Goal: Task Accomplishment & Management: Manage account settings

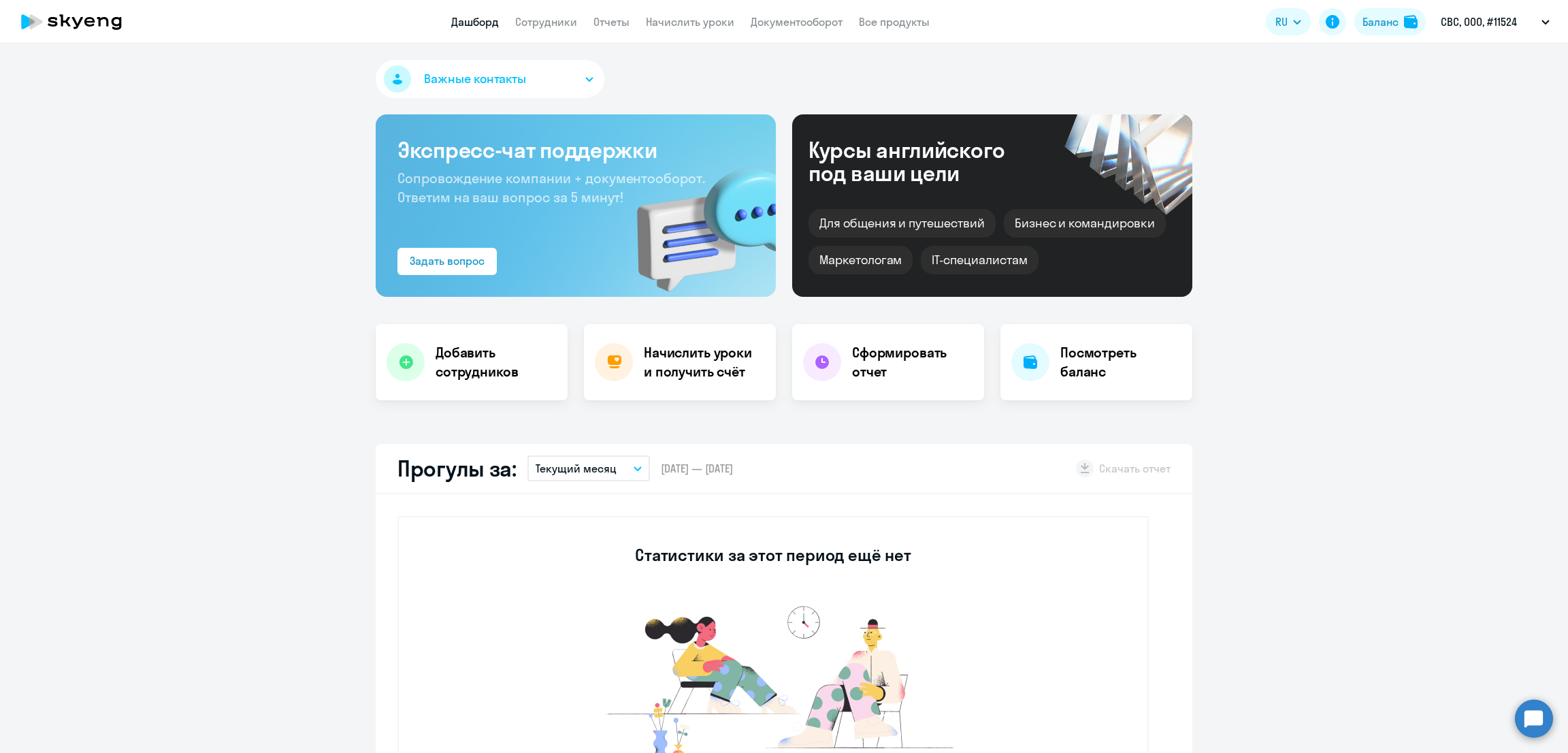
select select "30"
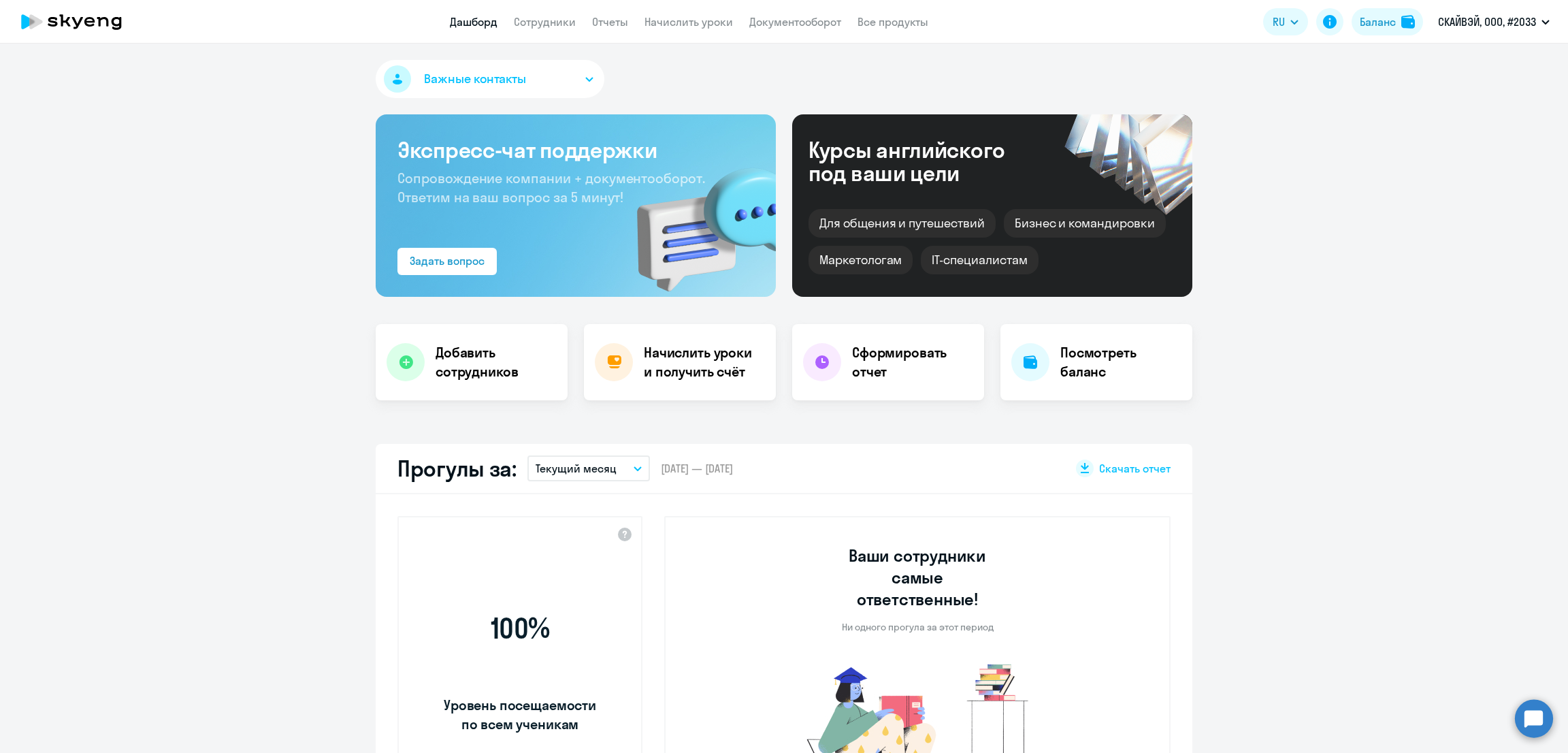
select select "30"
click at [542, 22] on link "Сотрудники" at bounding box center [544, 21] width 62 height 14
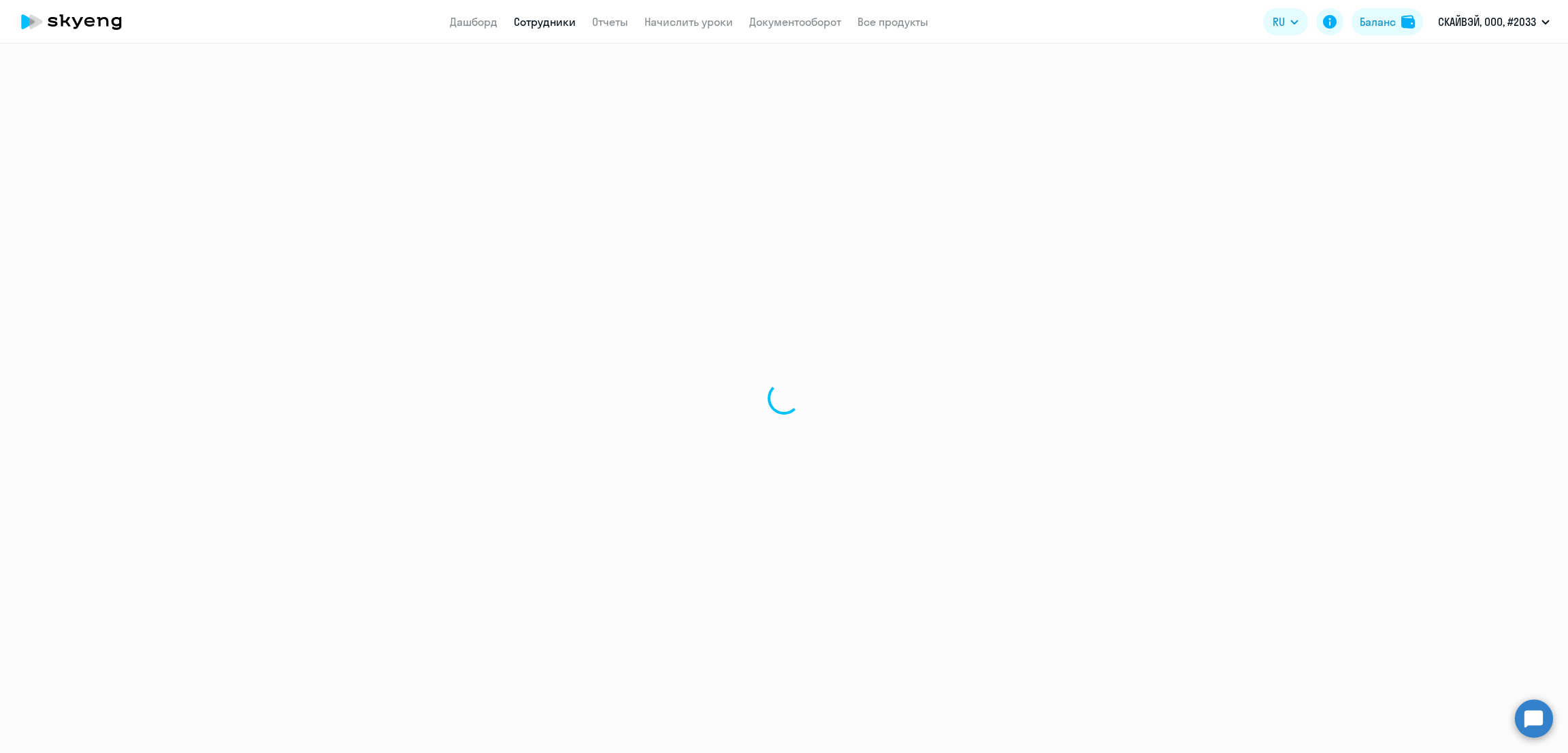
select select "30"
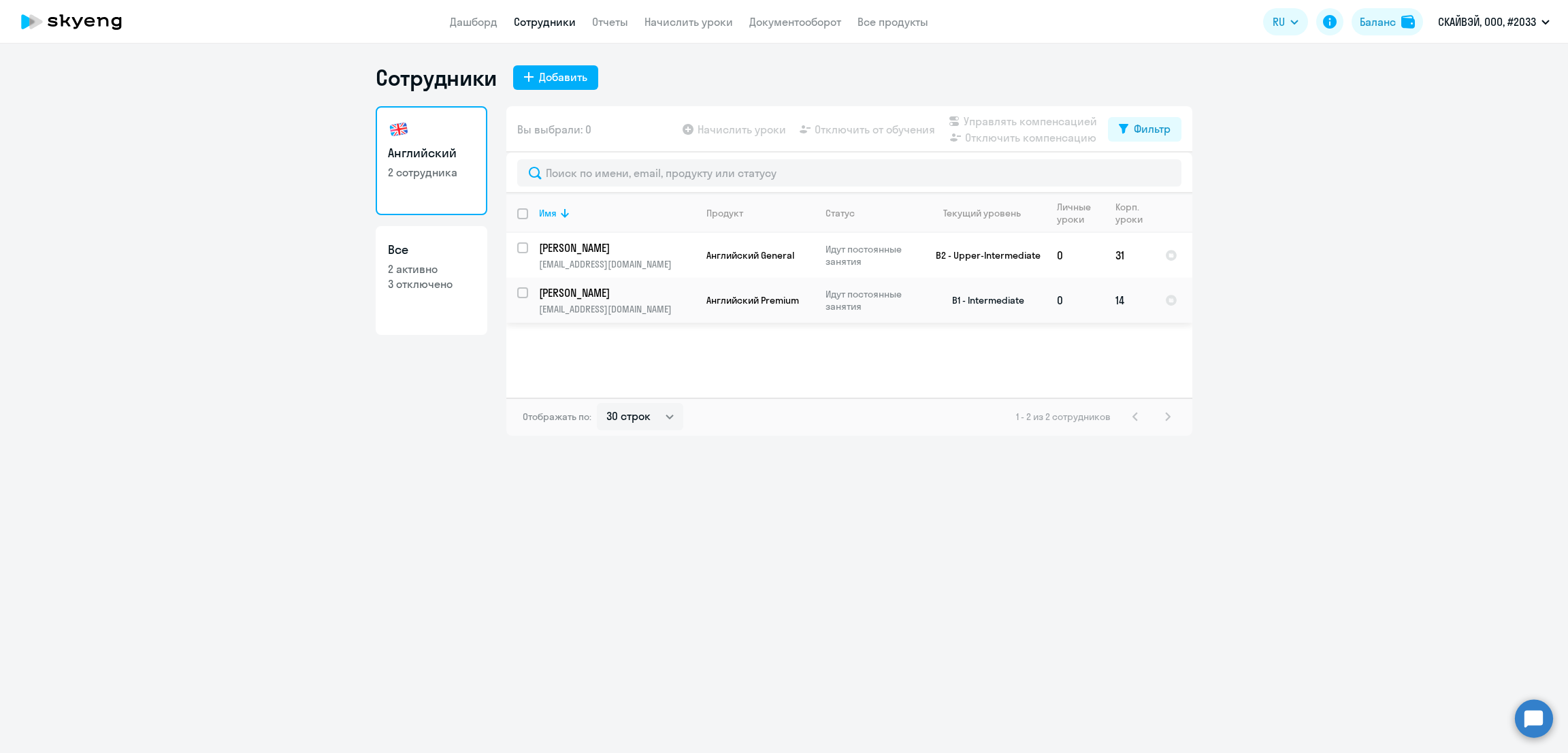
click at [656, 307] on p "ksenia_dol@mail.ru" at bounding box center [616, 309] width 156 height 12
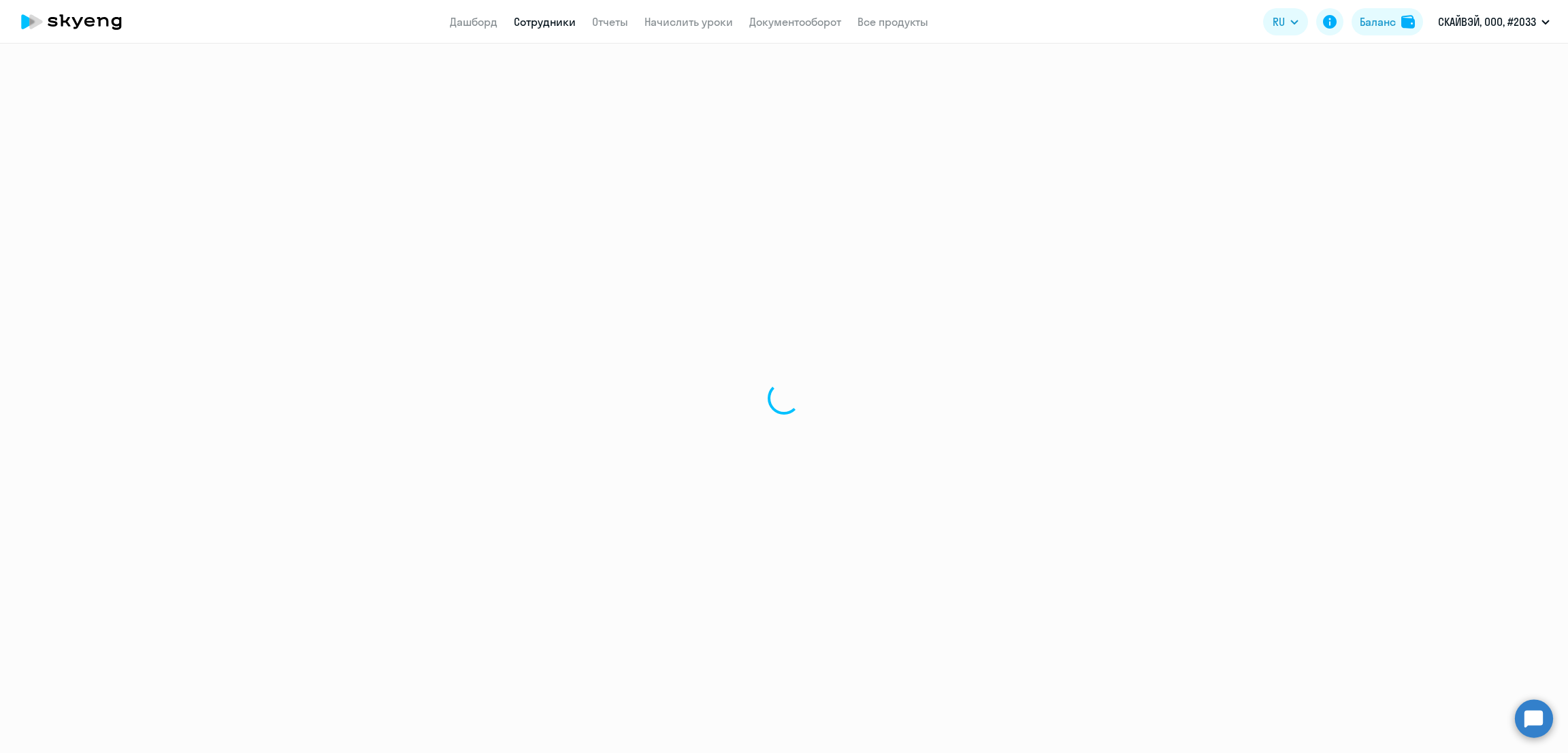
select select "english"
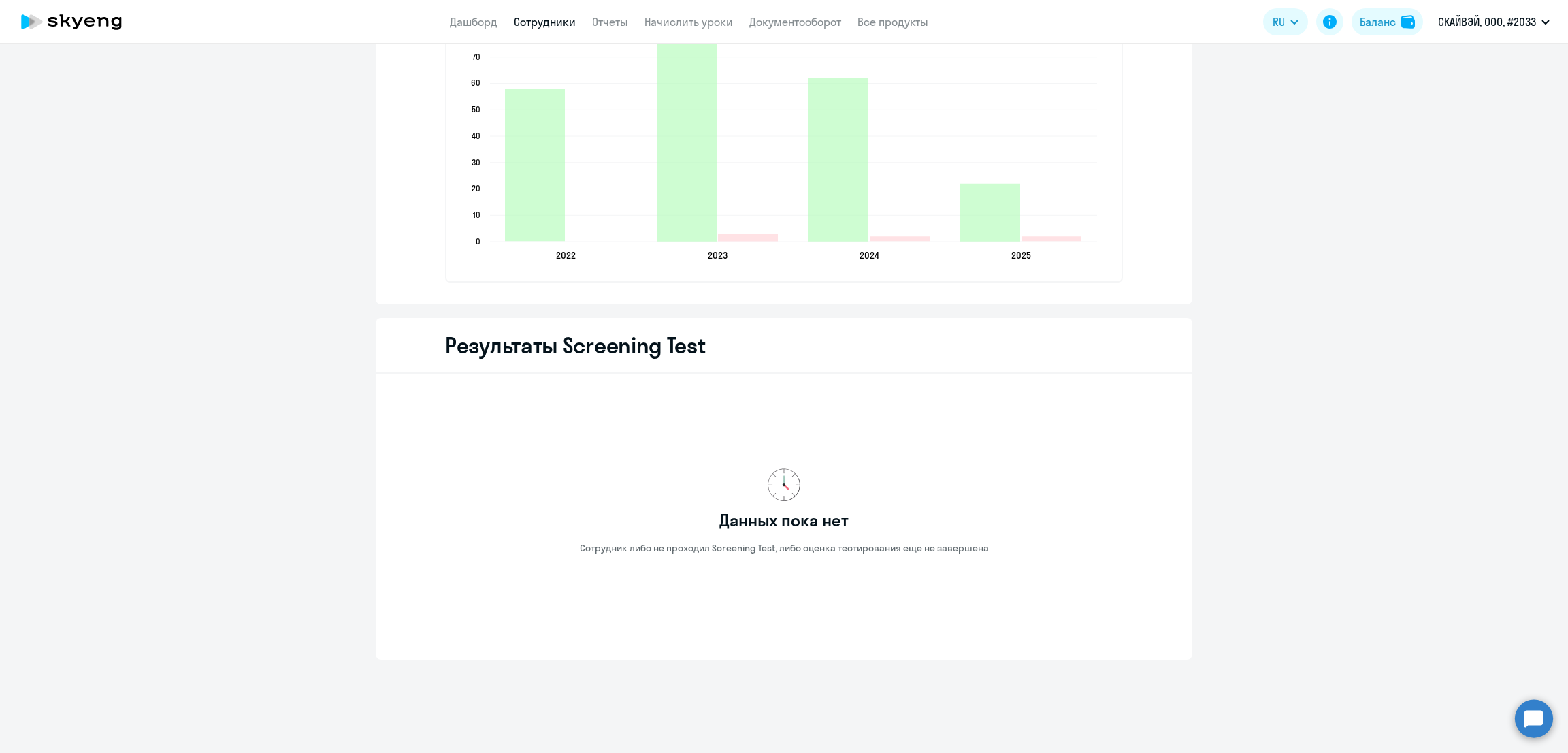
scroll to position [1542, 0]
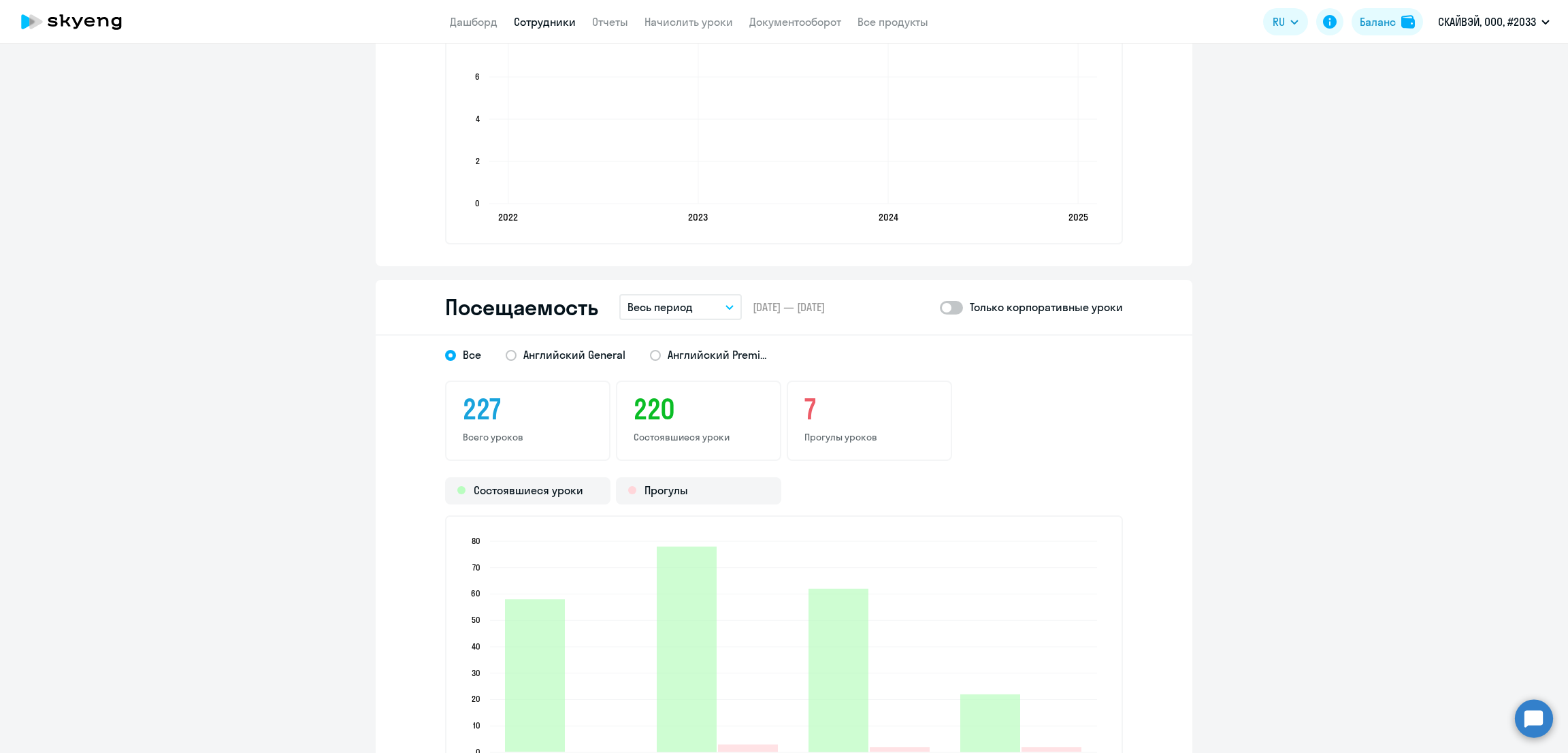
click at [671, 303] on p "Весь период" at bounding box center [660, 306] width 65 height 16
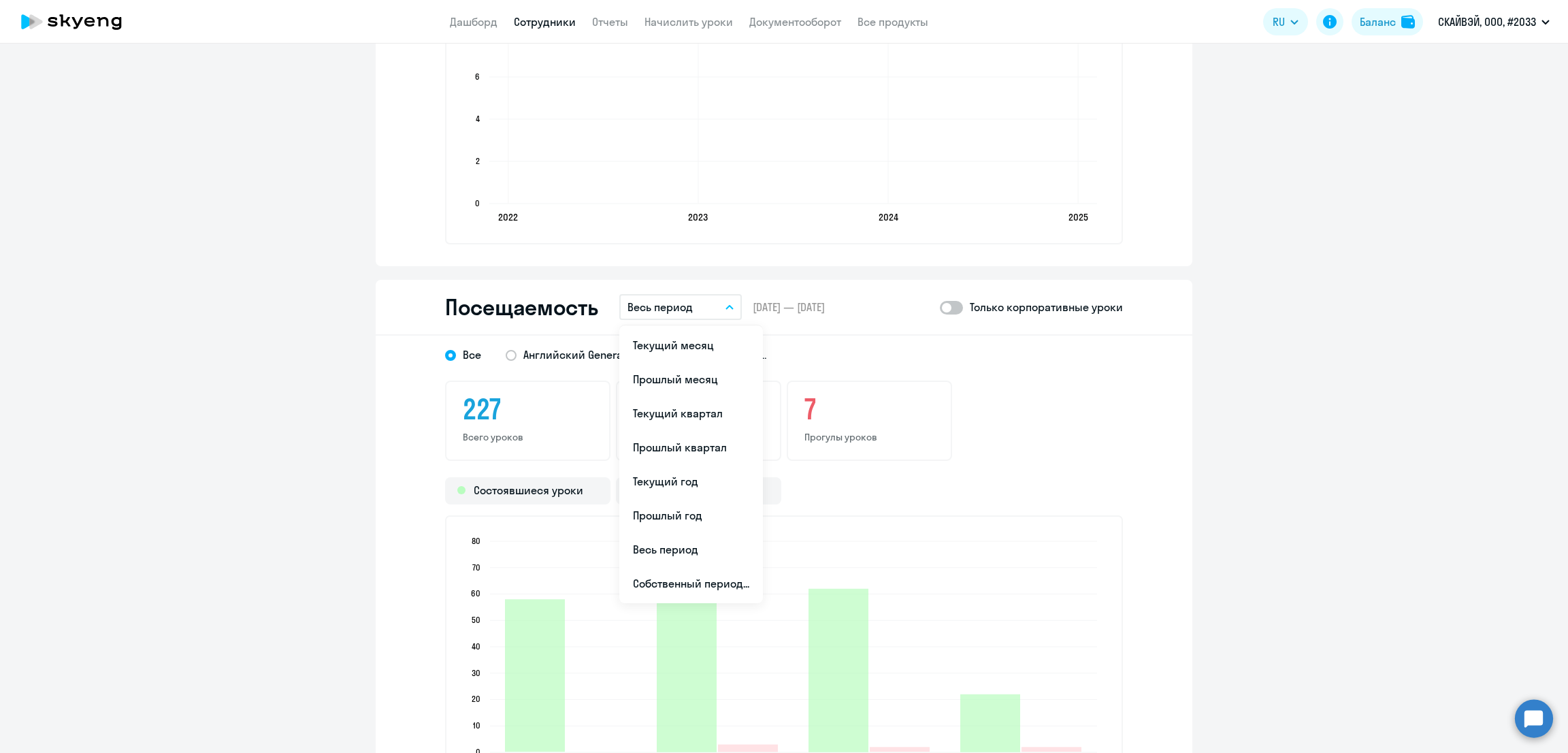
click at [1058, 360] on div "Все Английский General Английский Premium 227 Всего уроков 220 Состоявшиеся уро…" at bounding box center [784, 575] width 817 height 479
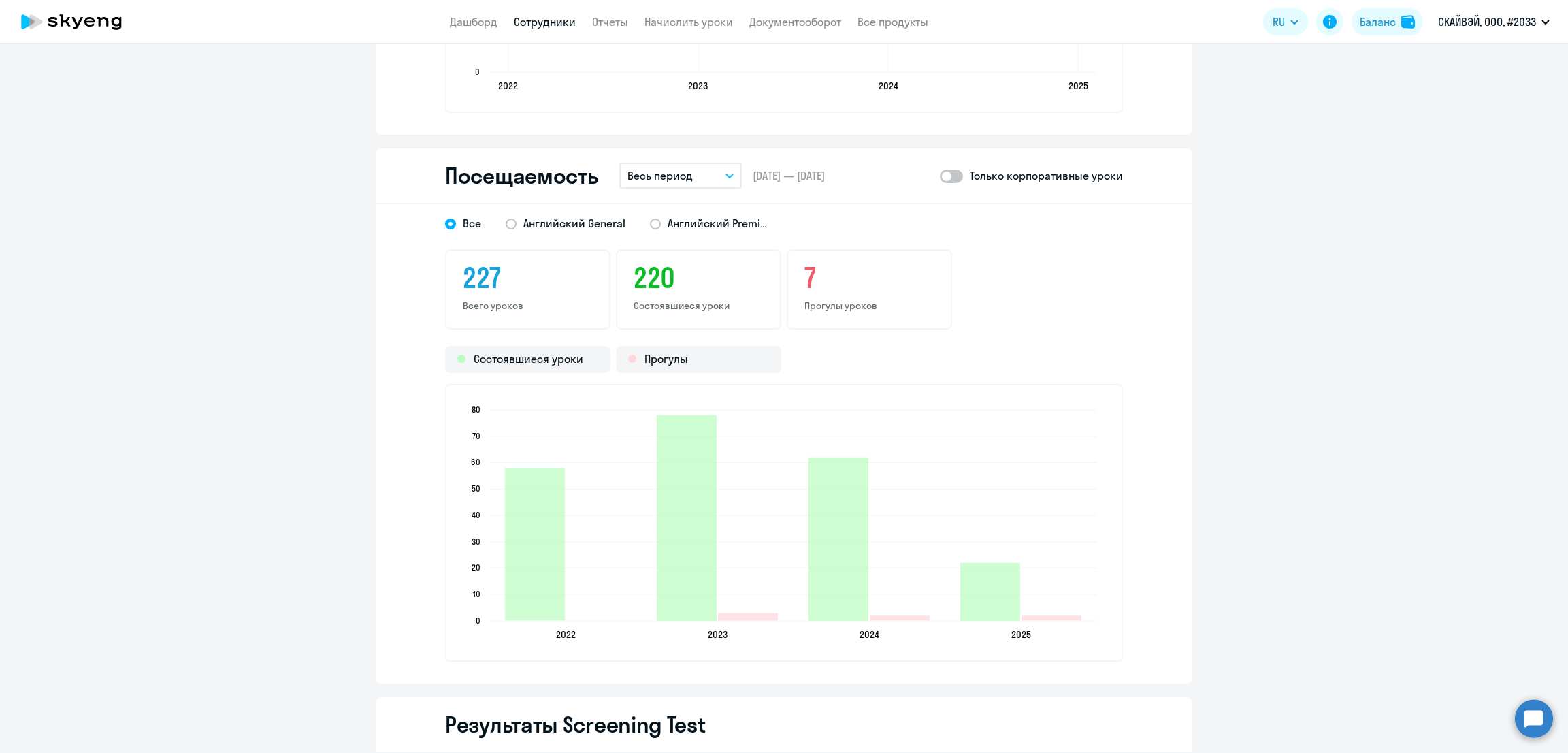
scroll to position [1713, 0]
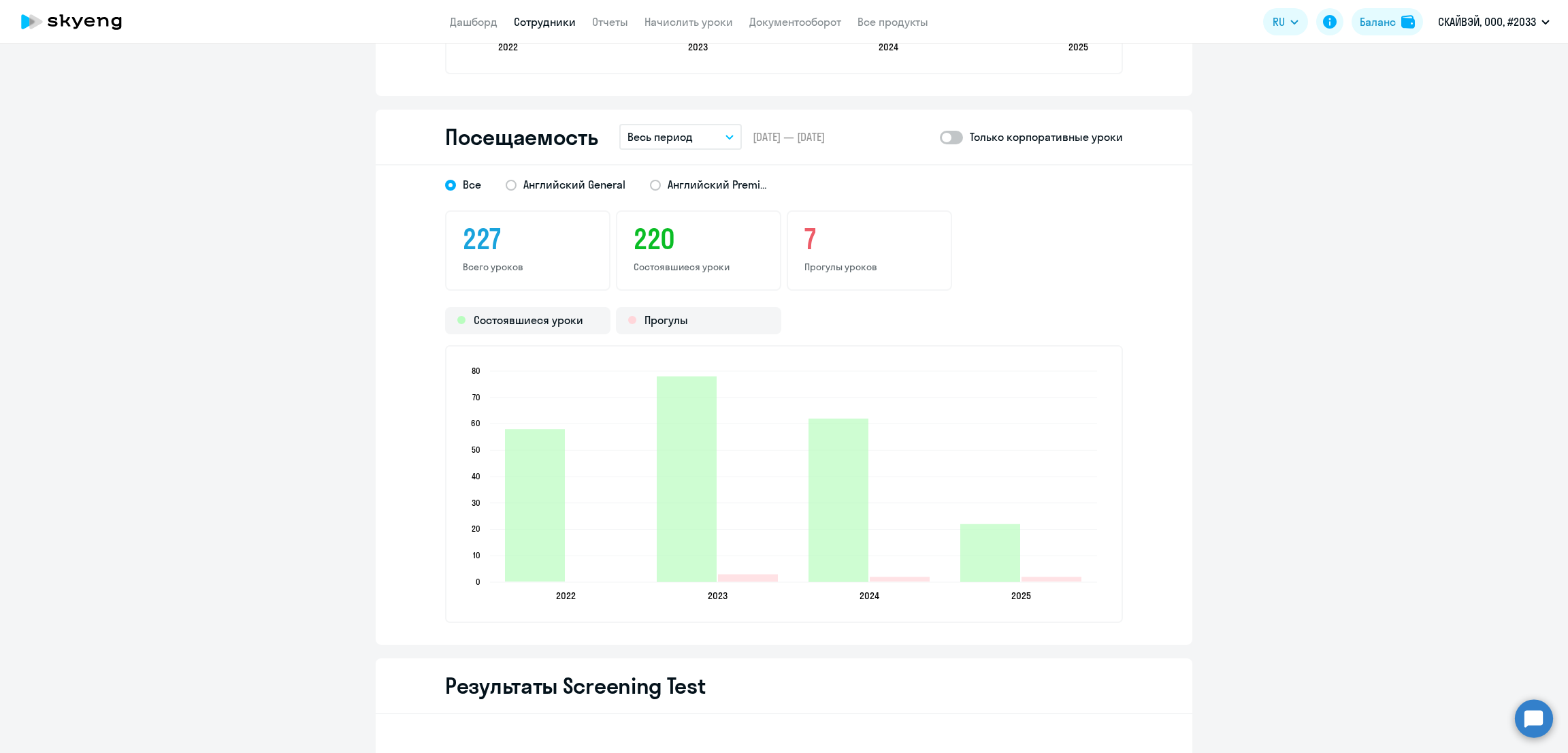
click at [704, 132] on button "Весь период" at bounding box center [680, 137] width 122 height 26
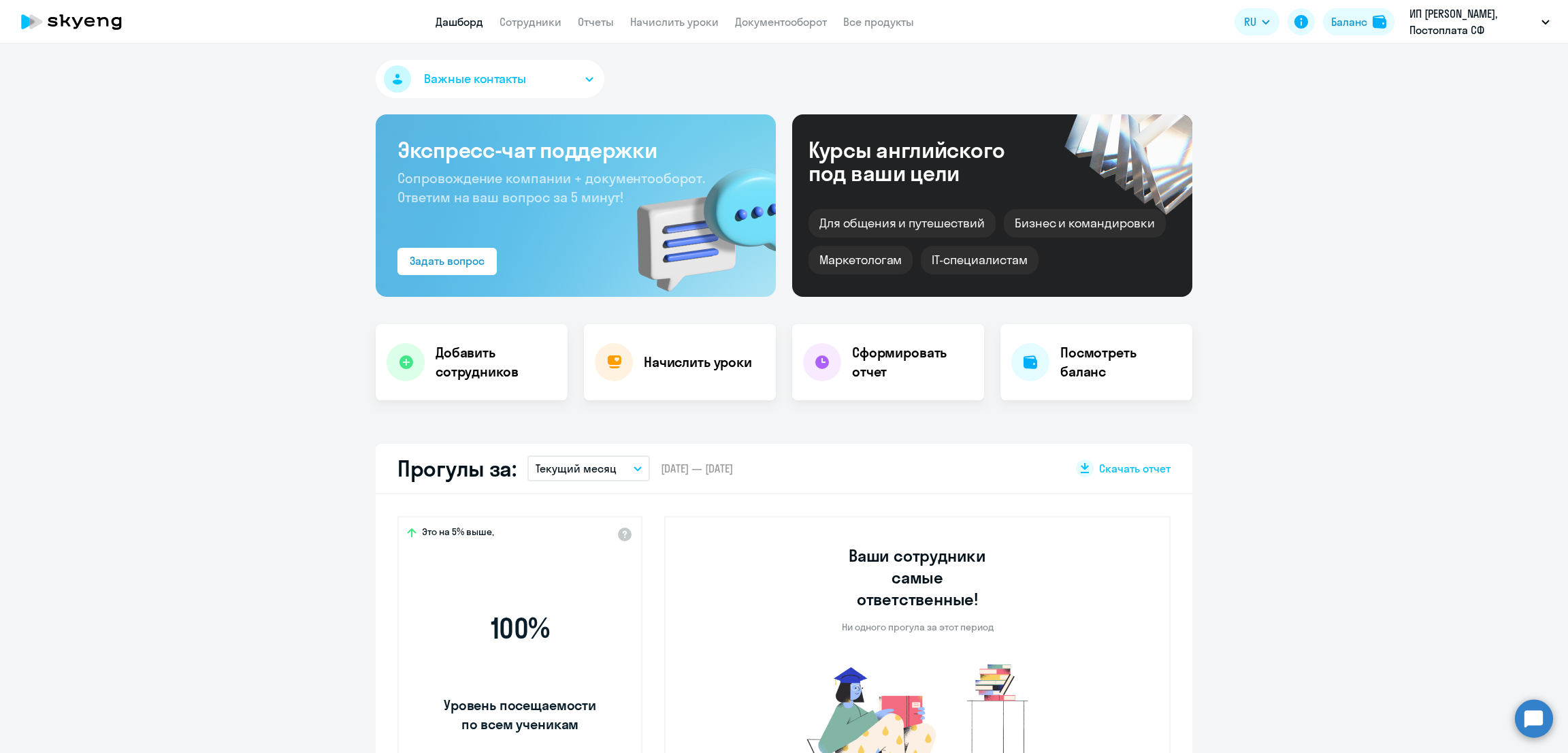
select select "30"
click at [689, 22] on link "Начислить уроки" at bounding box center [675, 21] width 88 height 14
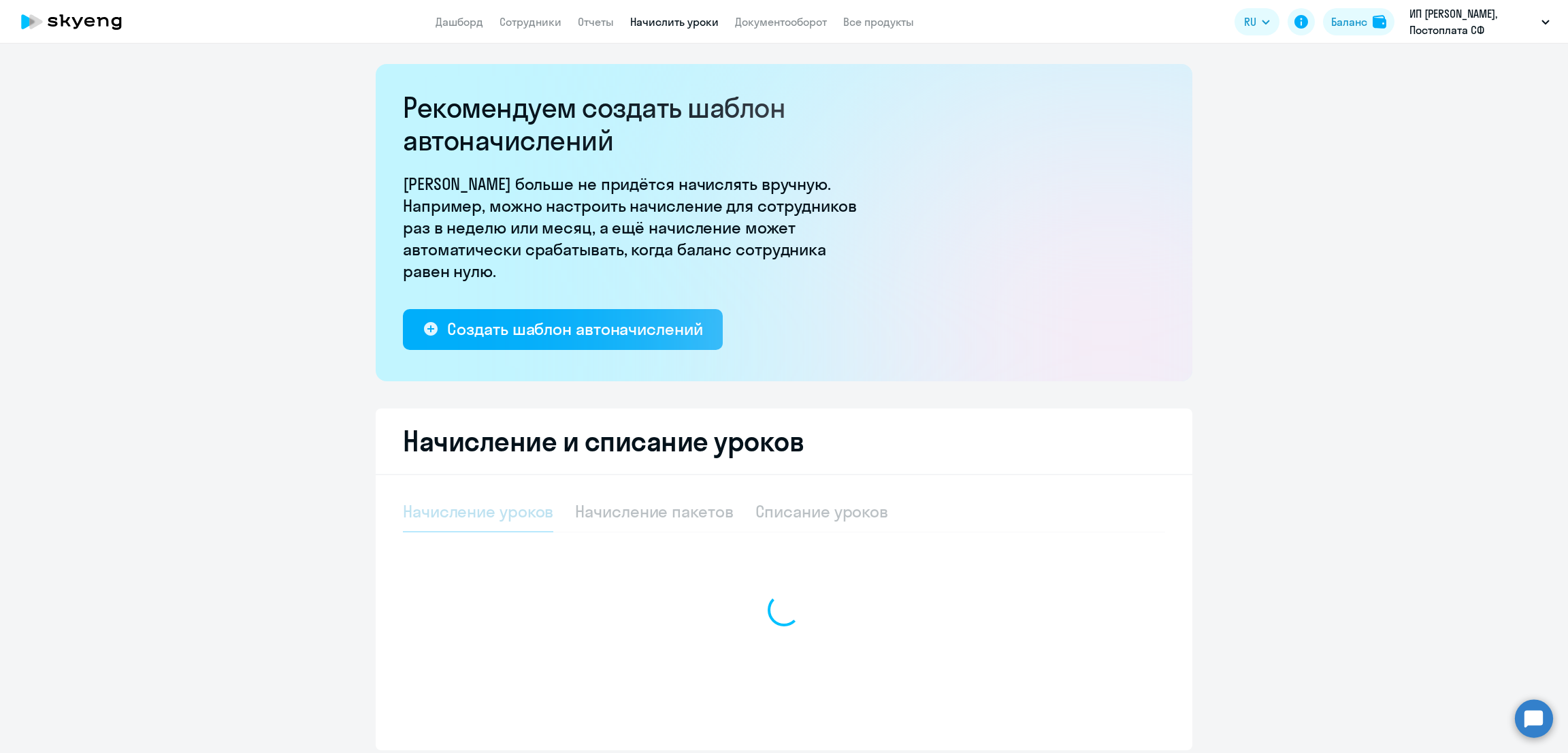
select select "10"
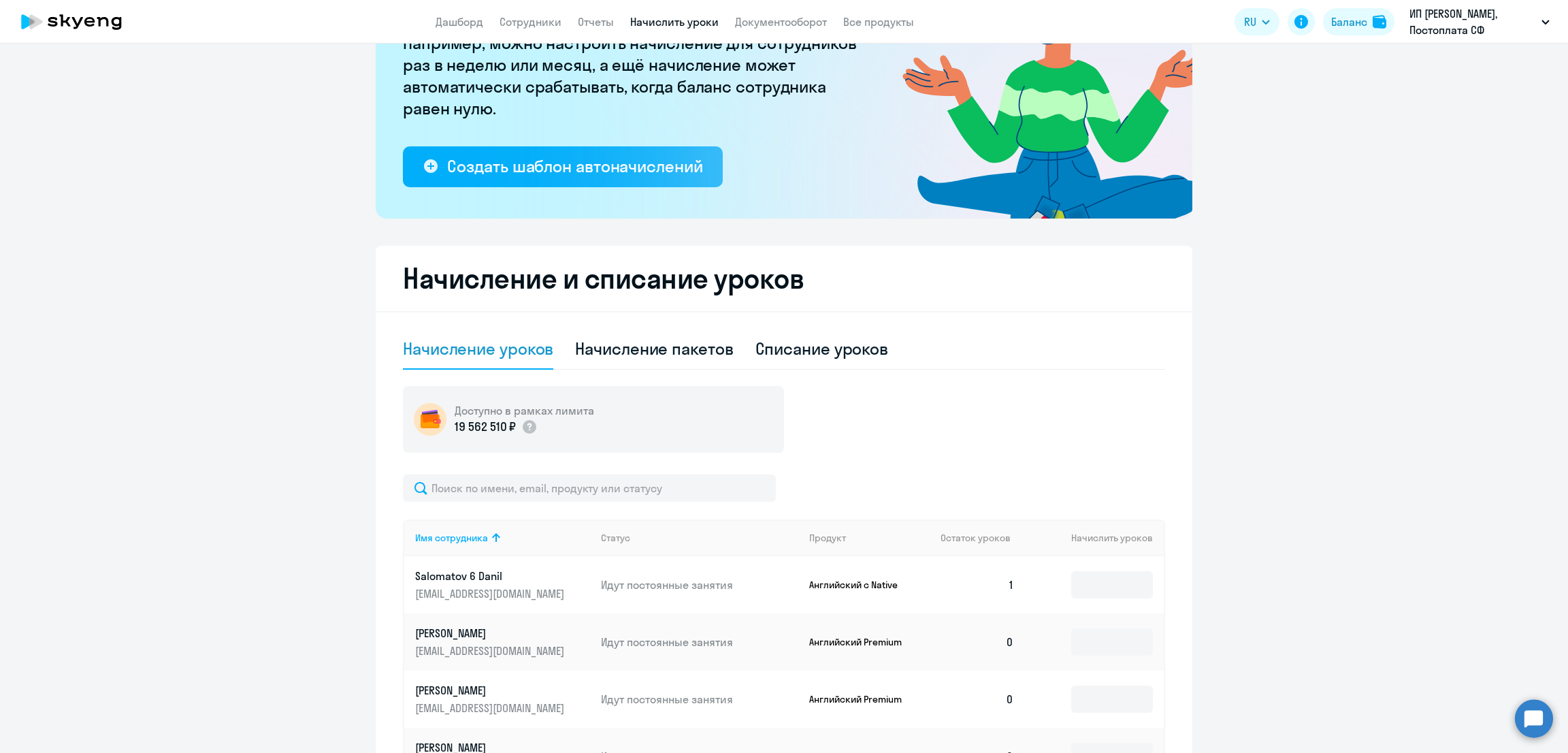
scroll to position [169, 0]
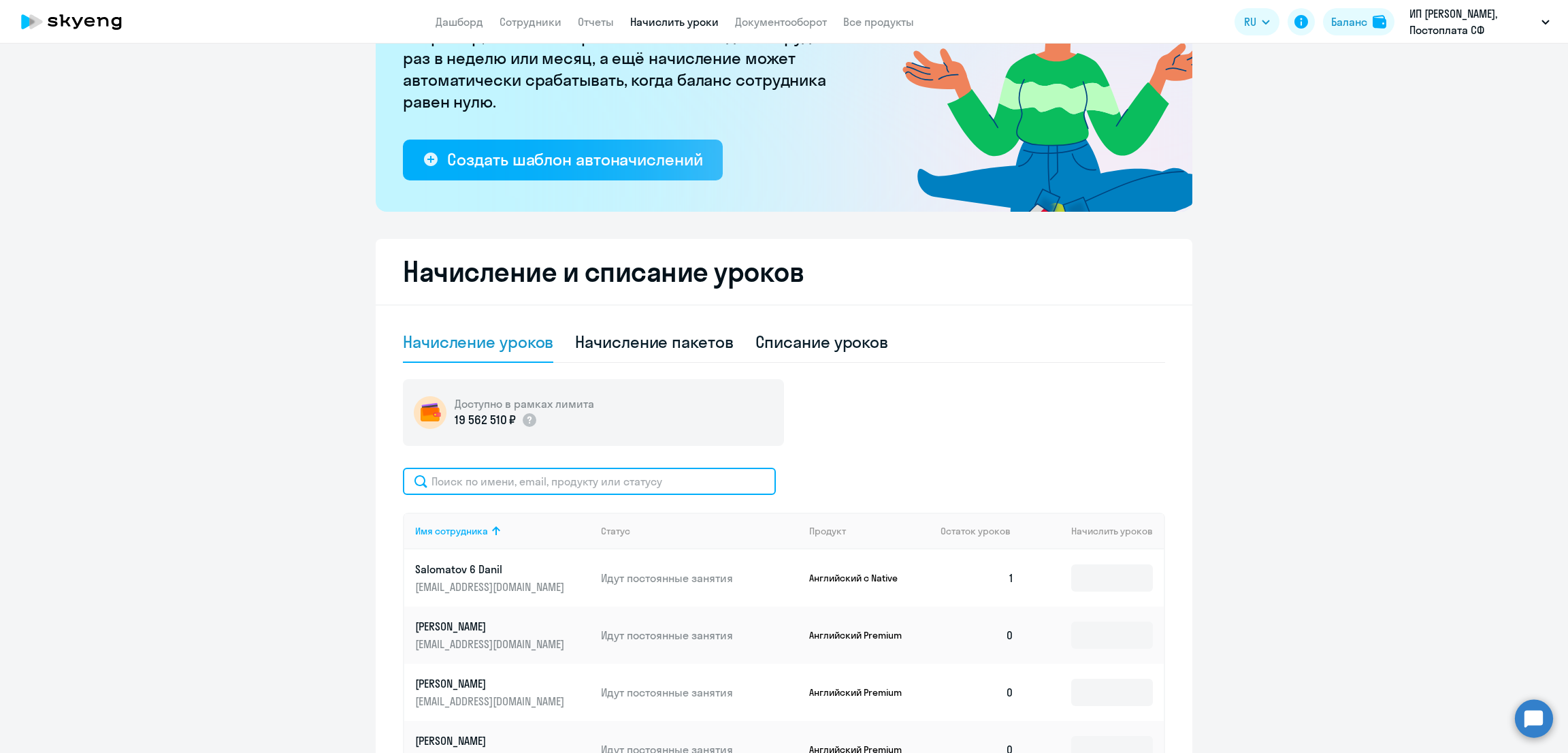
click at [571, 472] on input "text" at bounding box center [589, 481] width 373 height 27
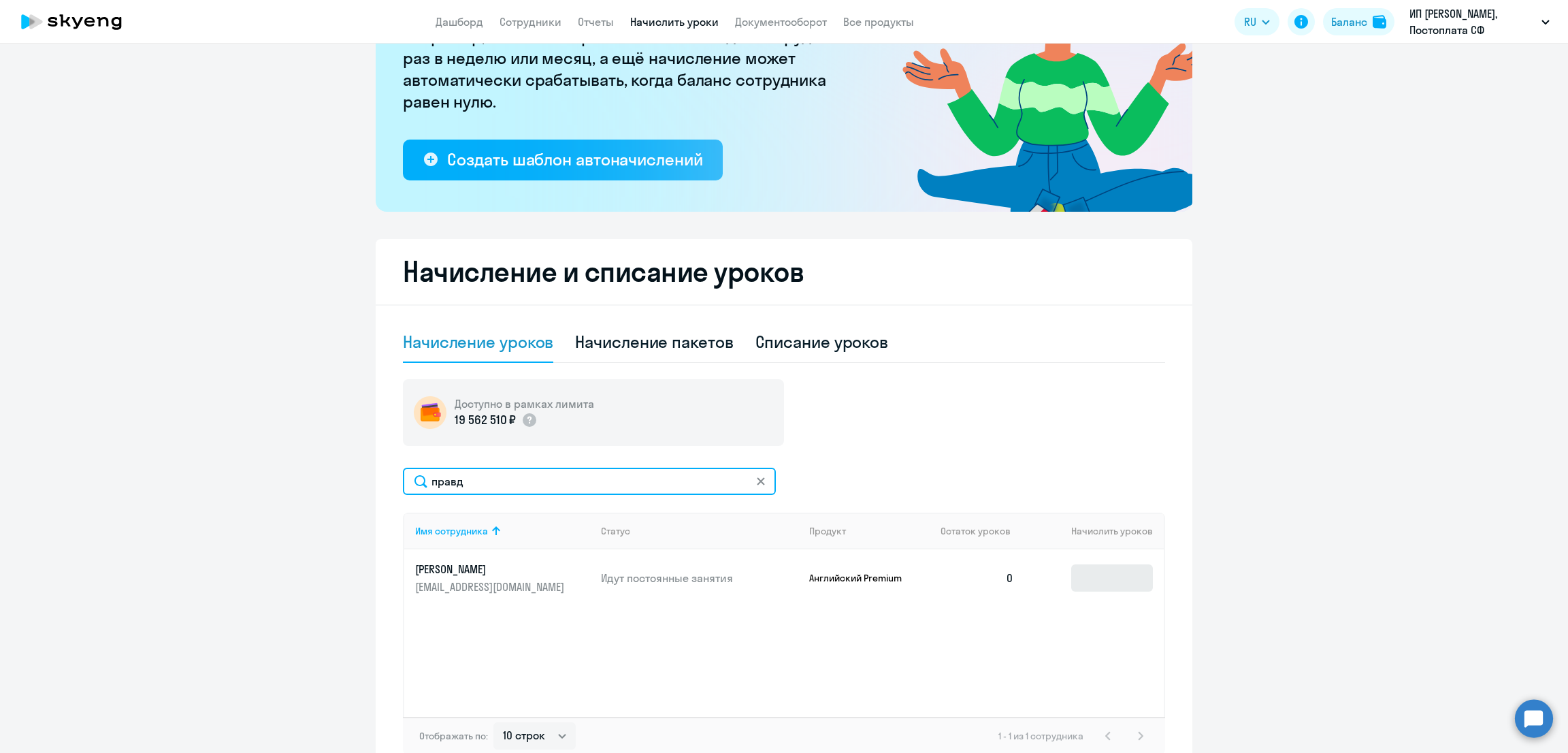
type input "правд"
click at [1081, 572] on input at bounding box center [1112, 578] width 82 height 27
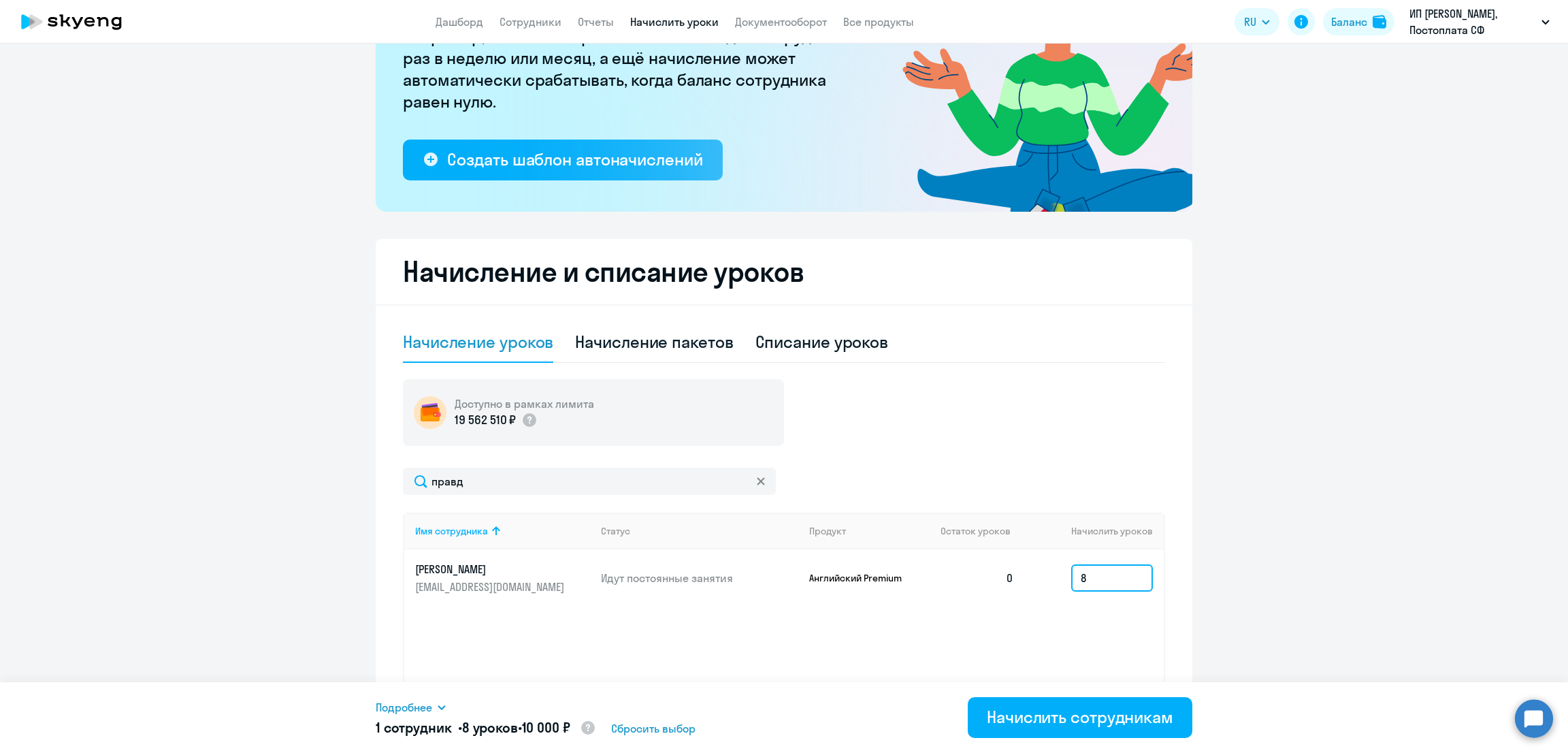
type input "8"
click at [419, 705] on span "Подробнее" at bounding box center [404, 707] width 56 height 16
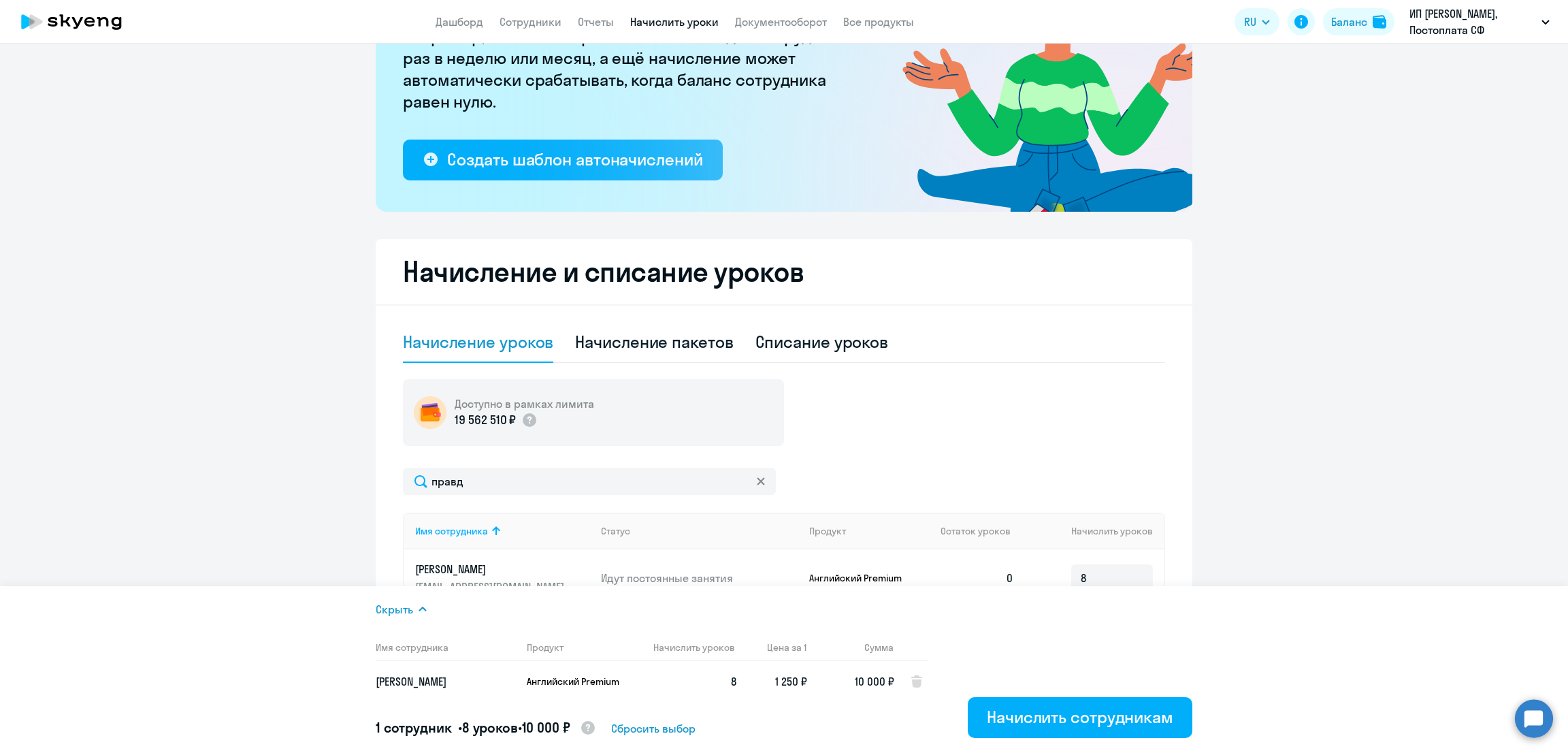
click at [415, 604] on div "Скрыть" at bounding box center [656, 609] width 561 height 16
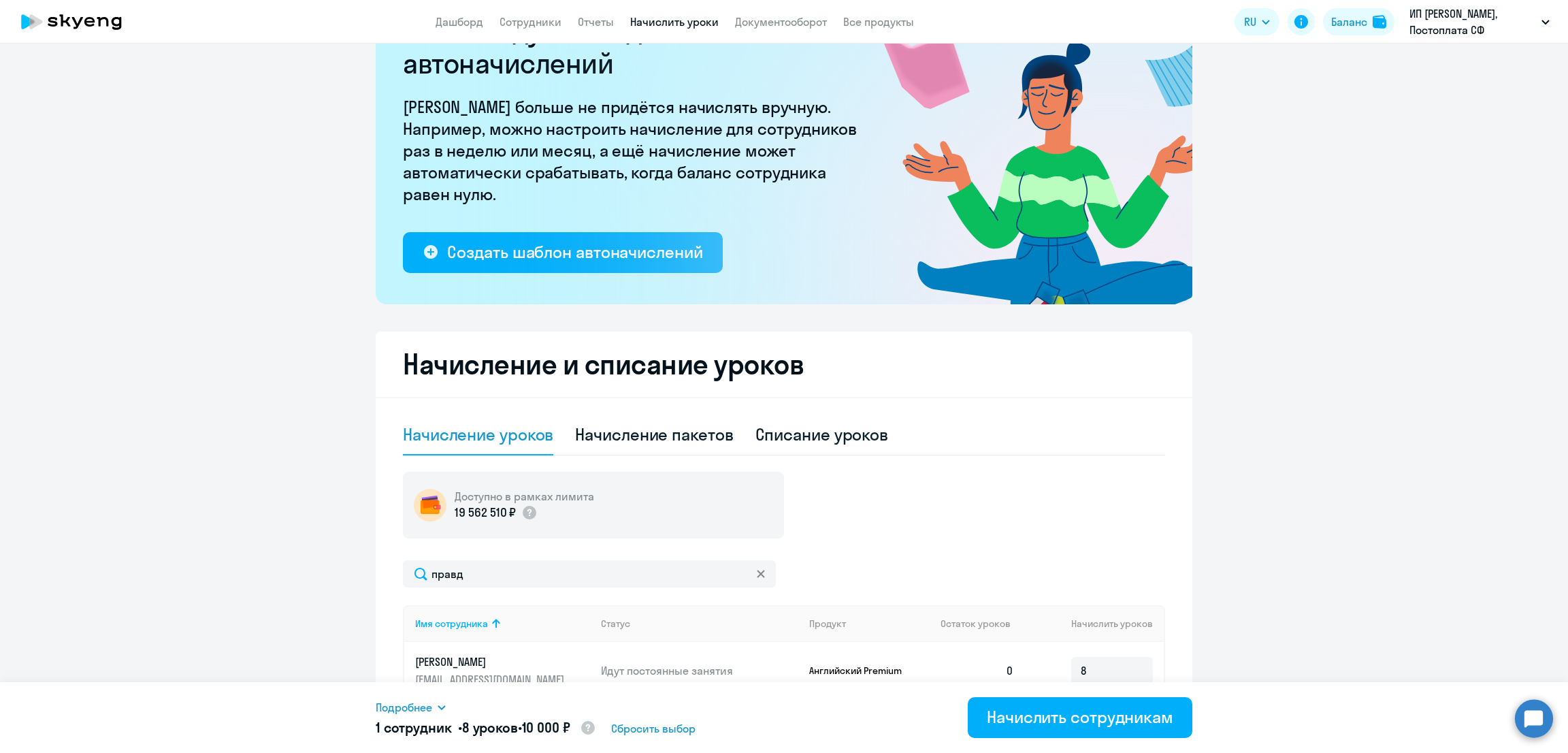
scroll to position [247, 0]
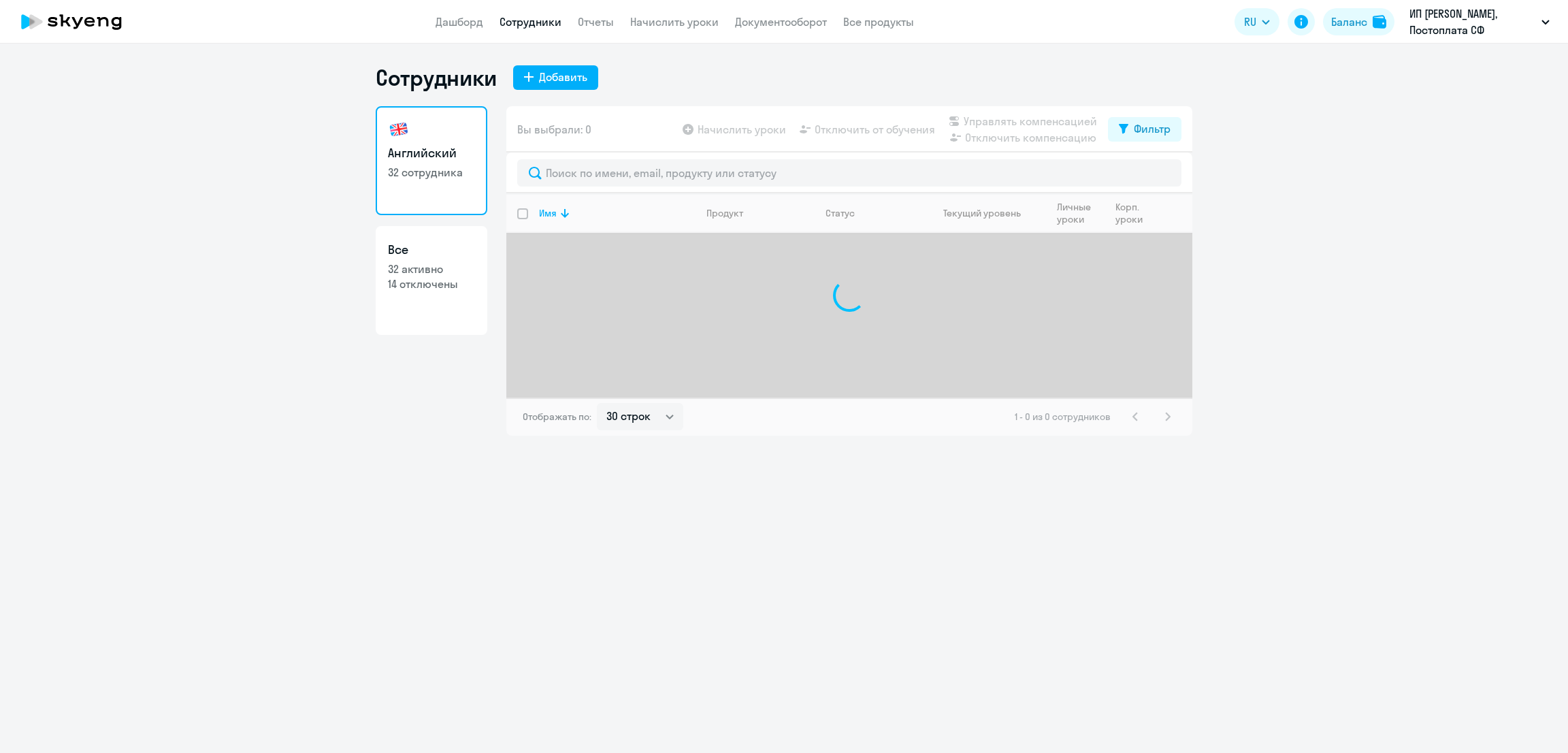
select select "30"
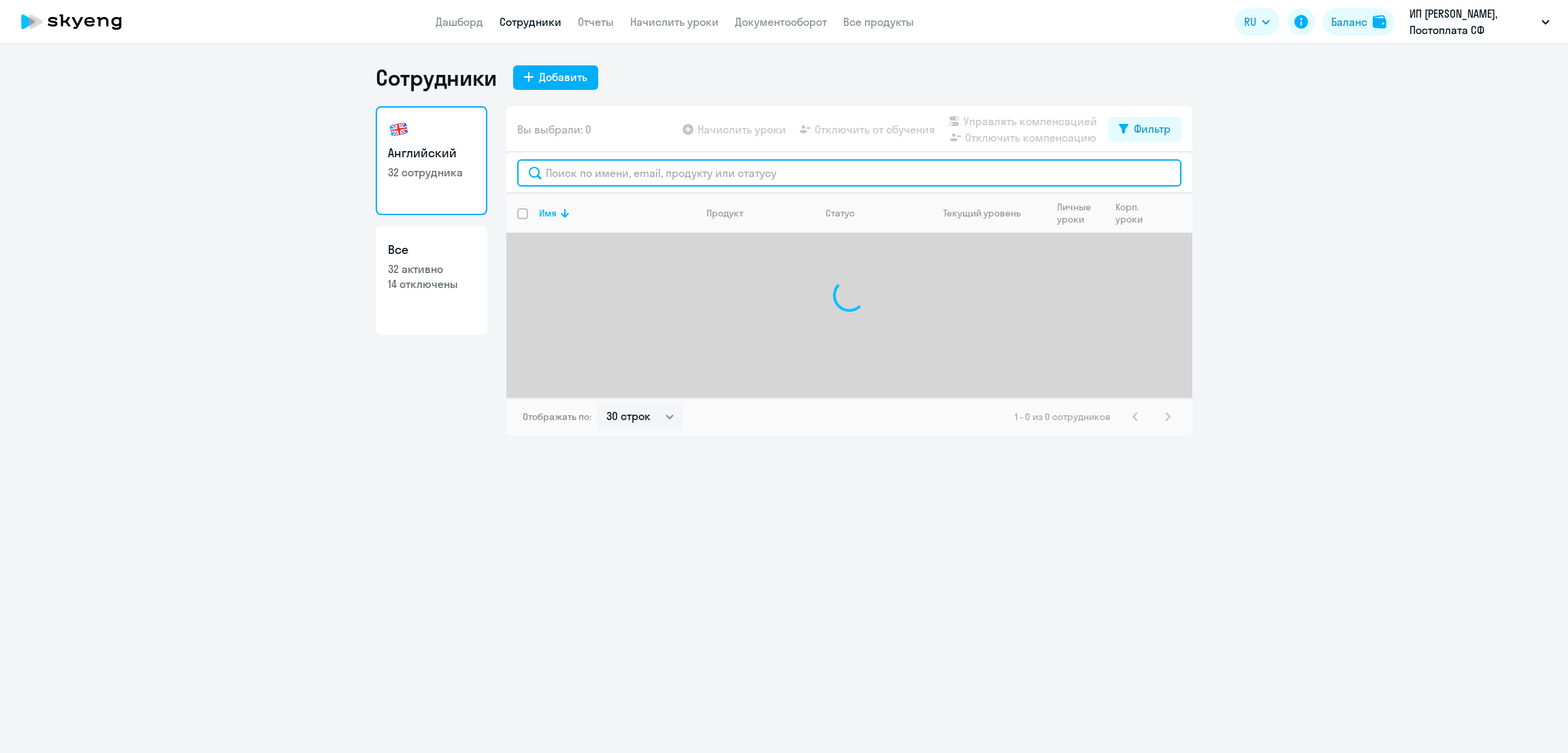
click at [651, 179] on input "text" at bounding box center [849, 173] width 665 height 27
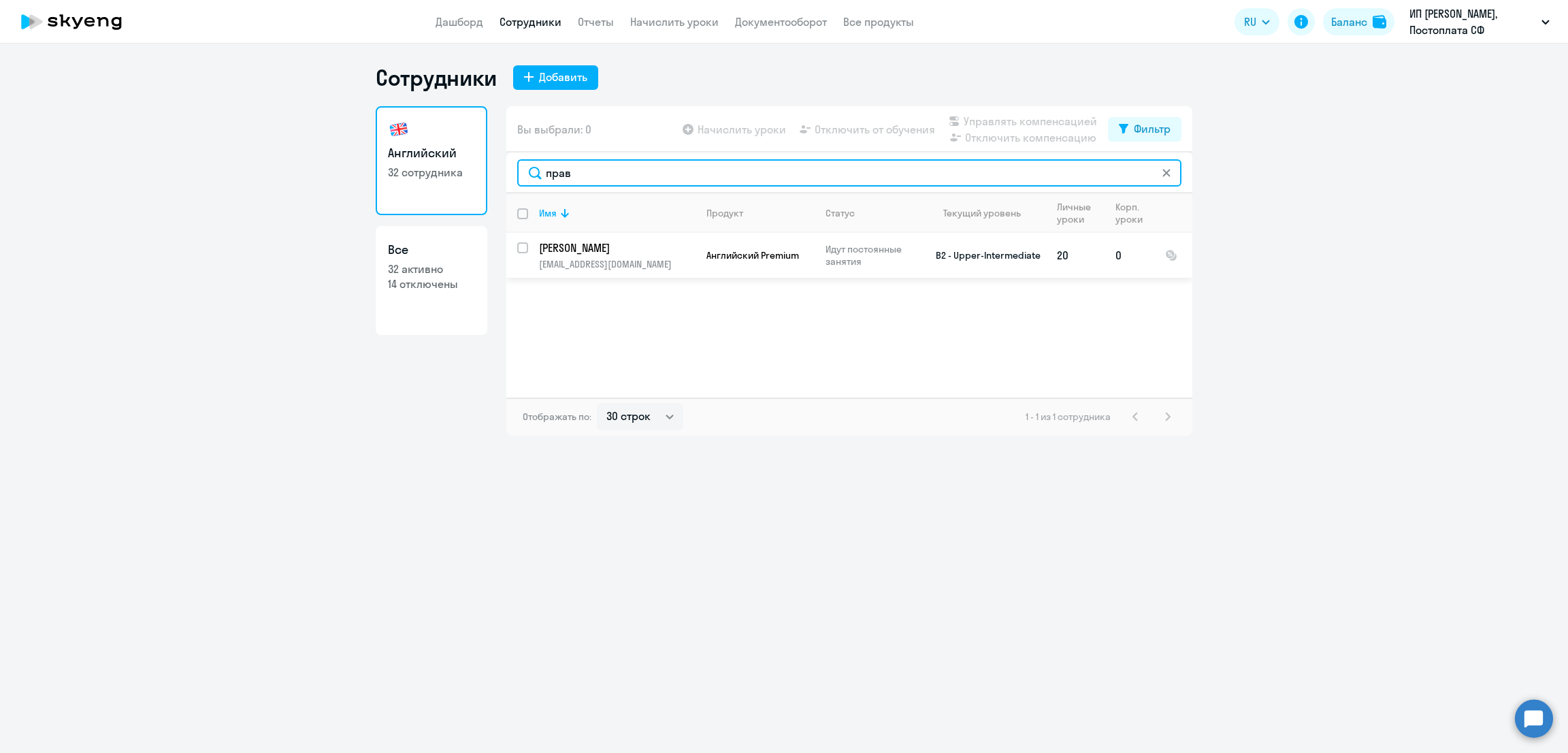
type input "прав"
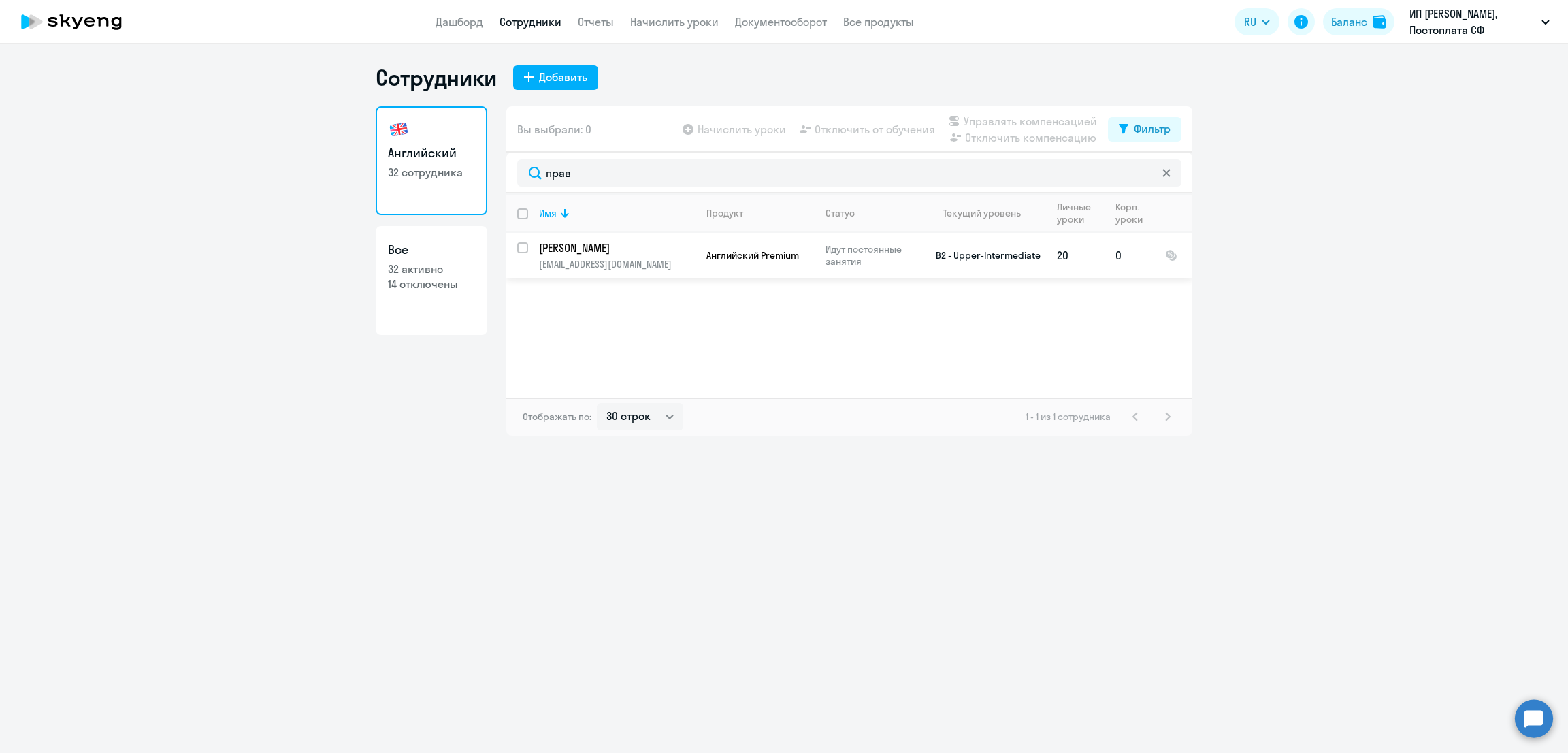
click at [523, 243] on input "select row 10584588" at bounding box center [531, 256] width 27 height 27
checkbox input "true"
click at [1021, 119] on span "Управлять компенсацией" at bounding box center [1031, 121] width 134 height 16
